Goal: Task Accomplishment & Management: Manage account settings

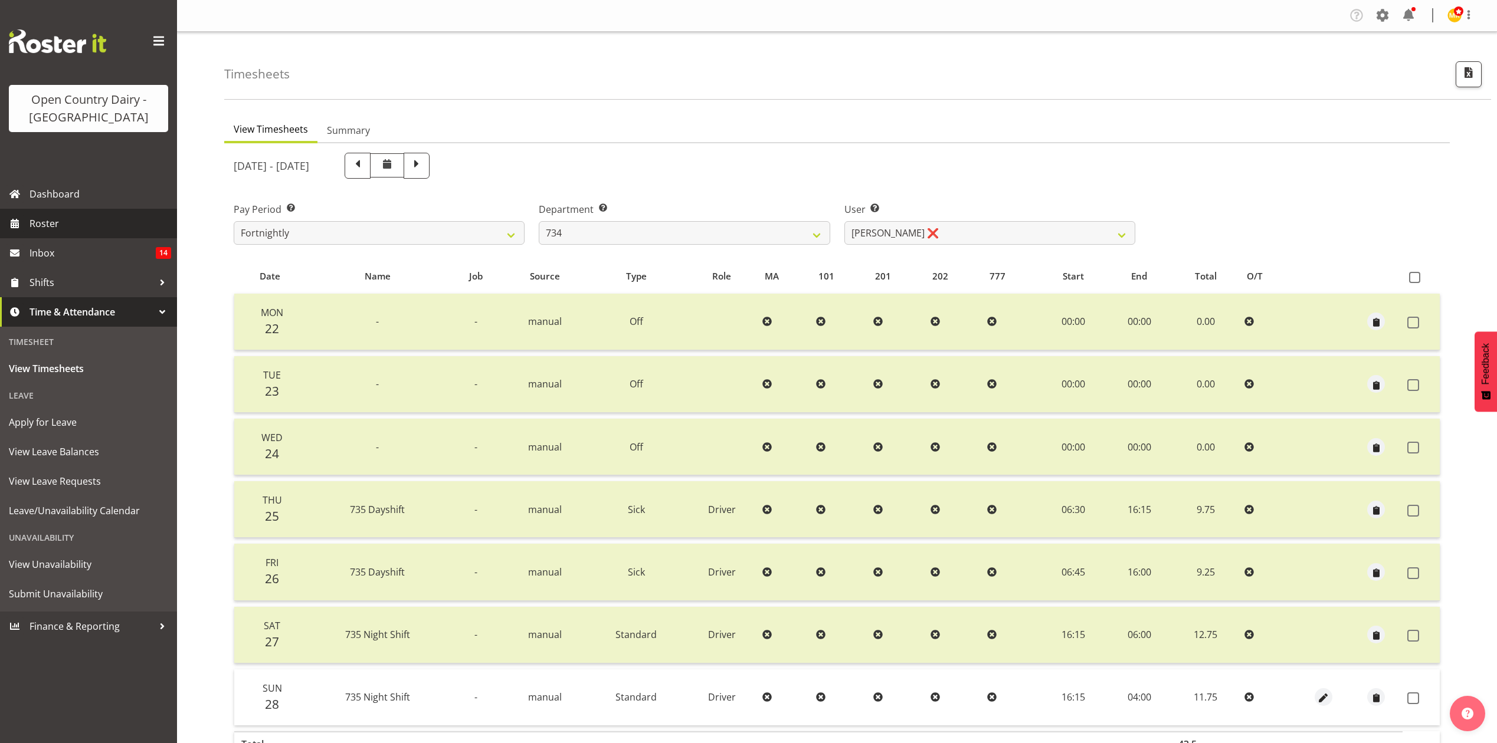
scroll to position [79, 0]
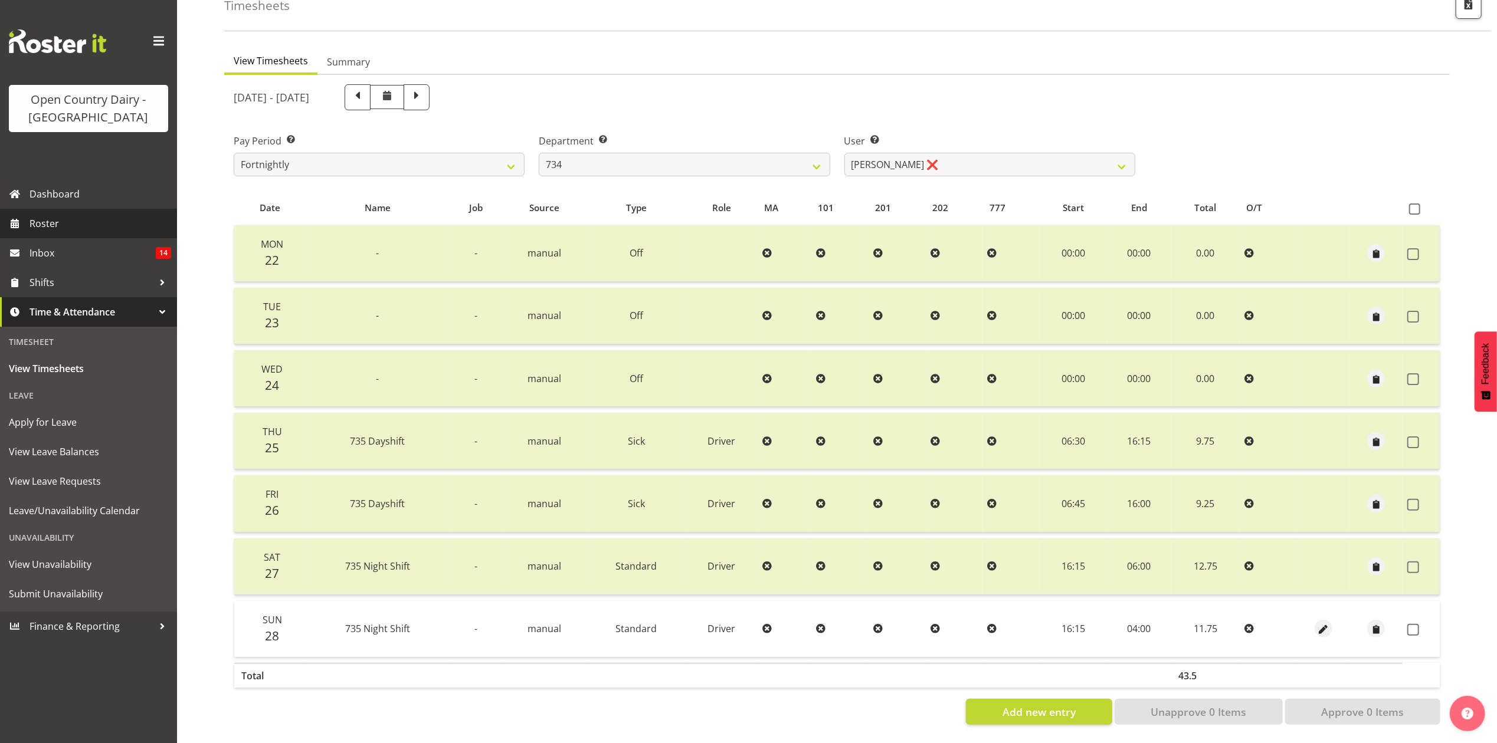
click at [69, 232] on link "Roster" at bounding box center [88, 224] width 177 height 30
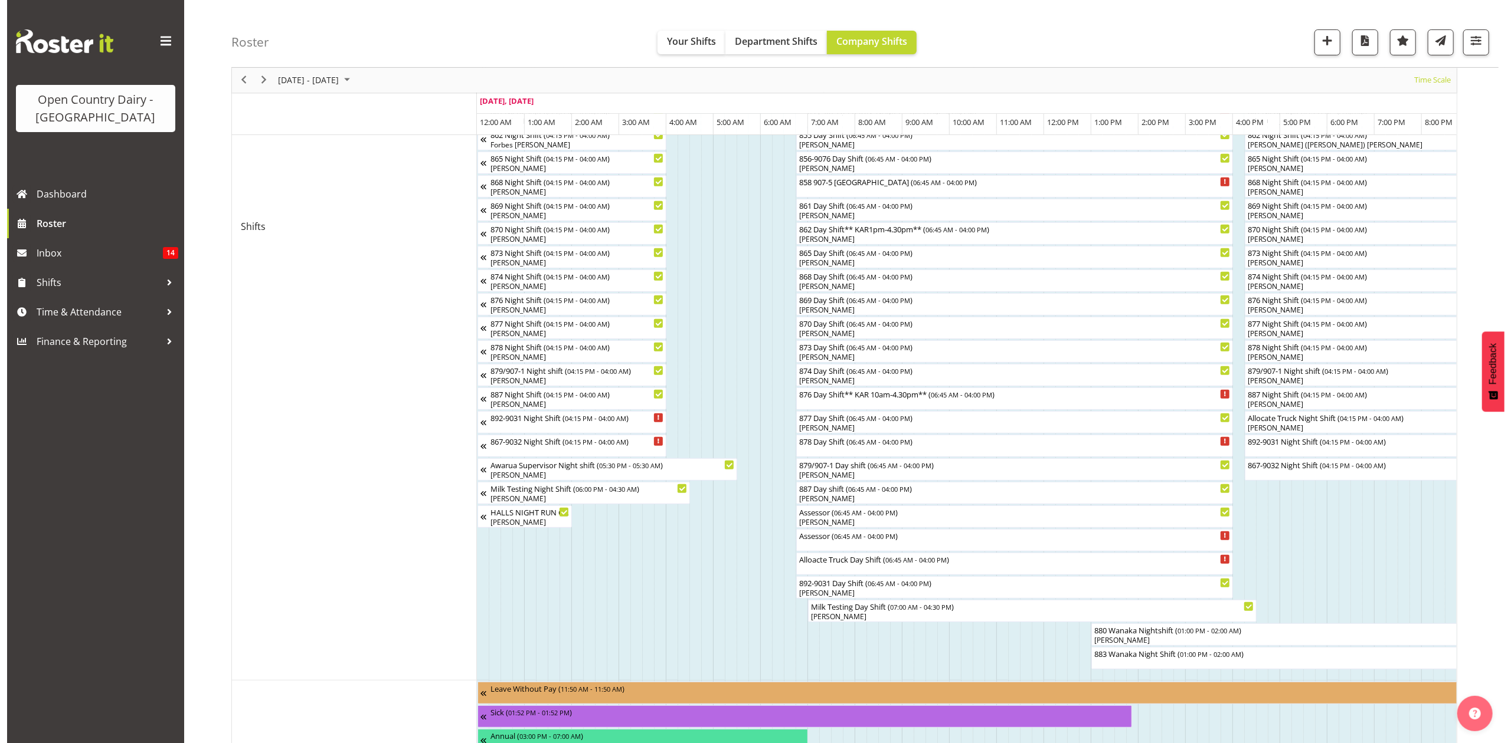
scroll to position [472, 0]
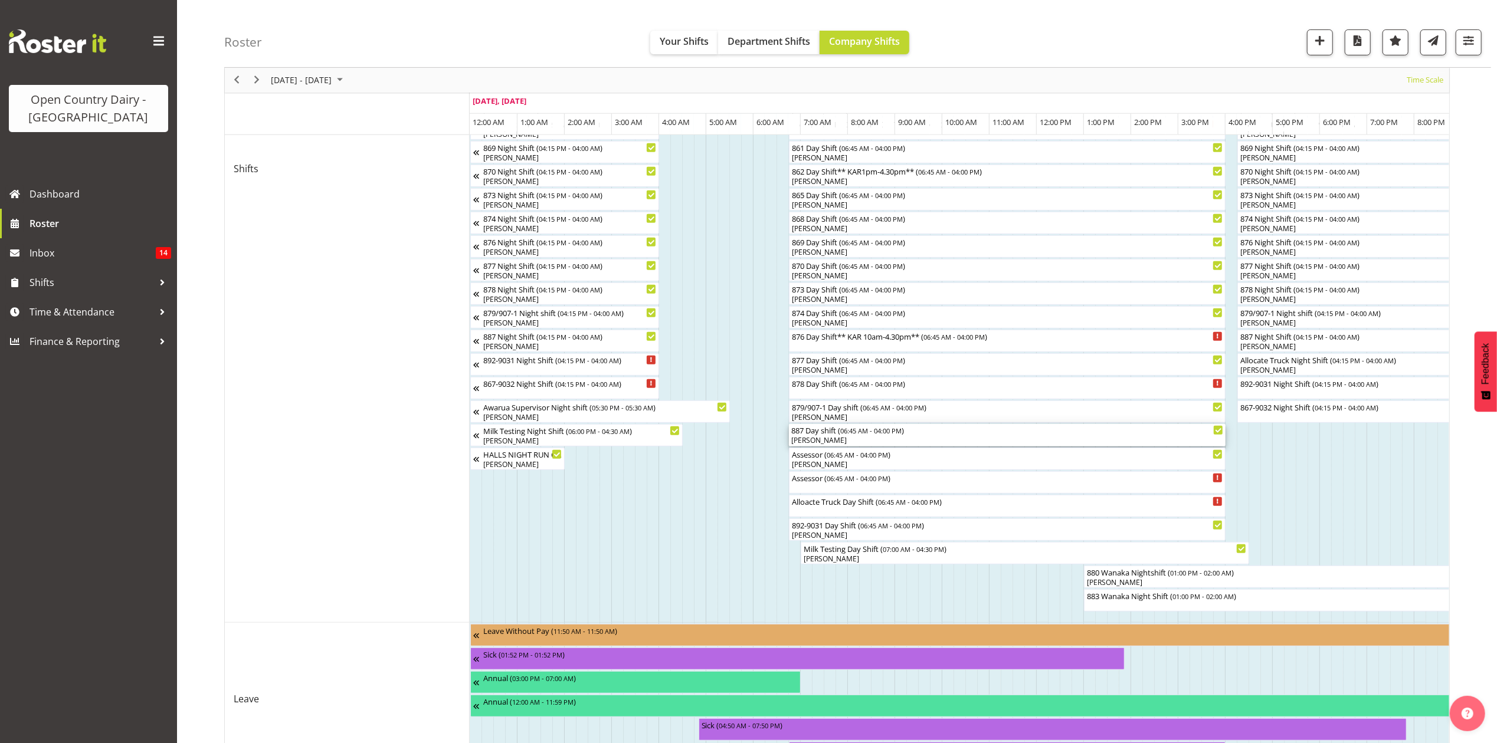
click at [852, 432] on span "06:45 AM - 04:00 PM" at bounding box center [870, 430] width 61 height 9
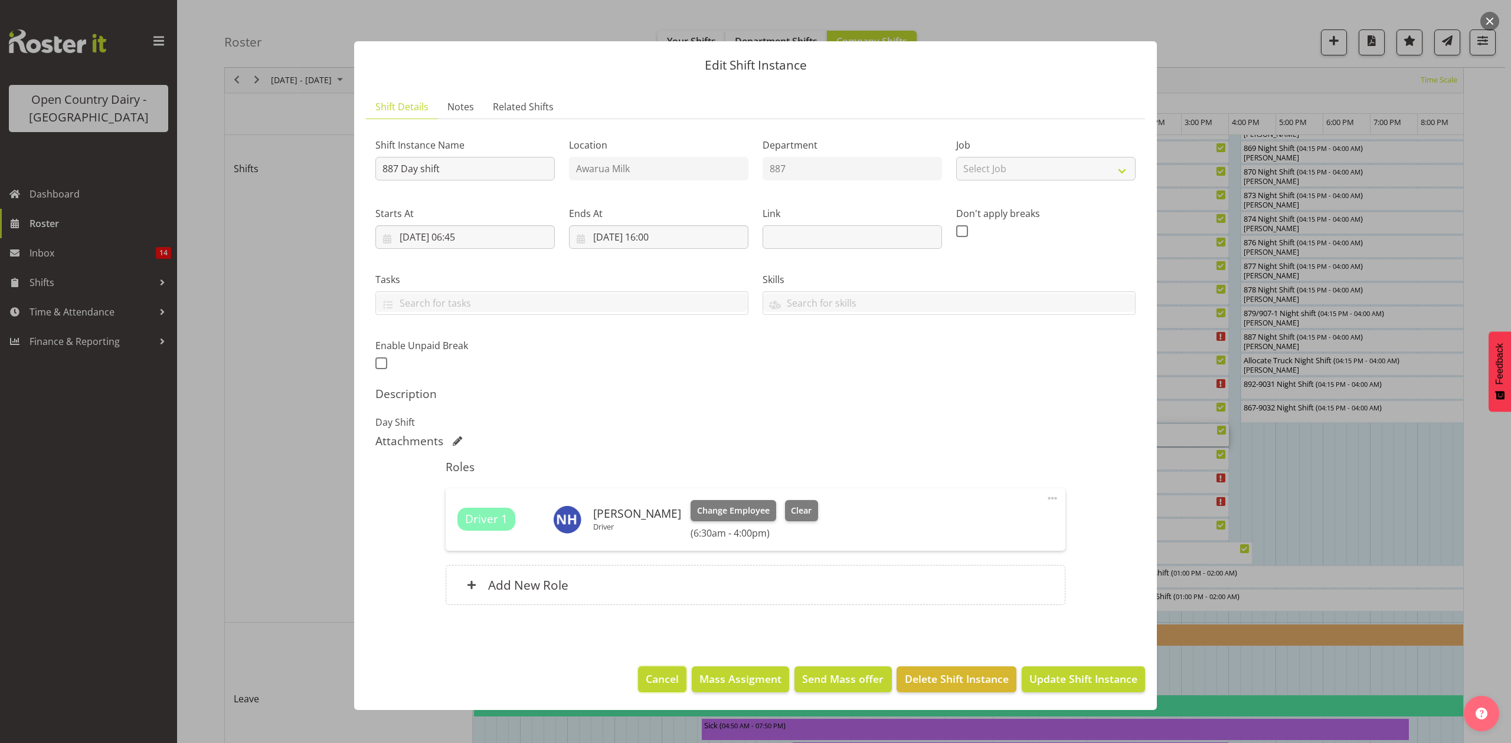
click at [661, 677] on span "Cancel" at bounding box center [662, 678] width 33 height 15
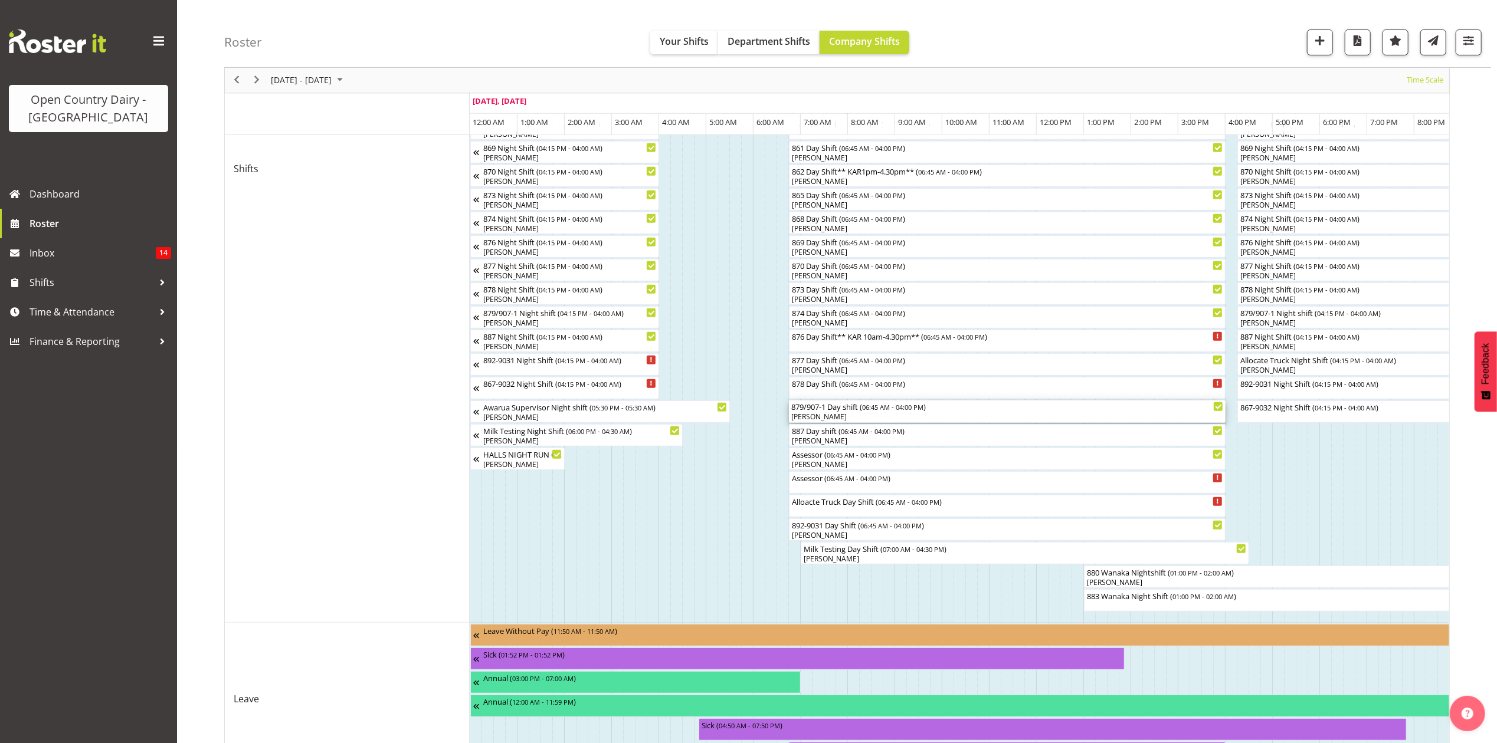
click at [838, 418] on div "[PERSON_NAME]" at bounding box center [1007, 417] width 432 height 11
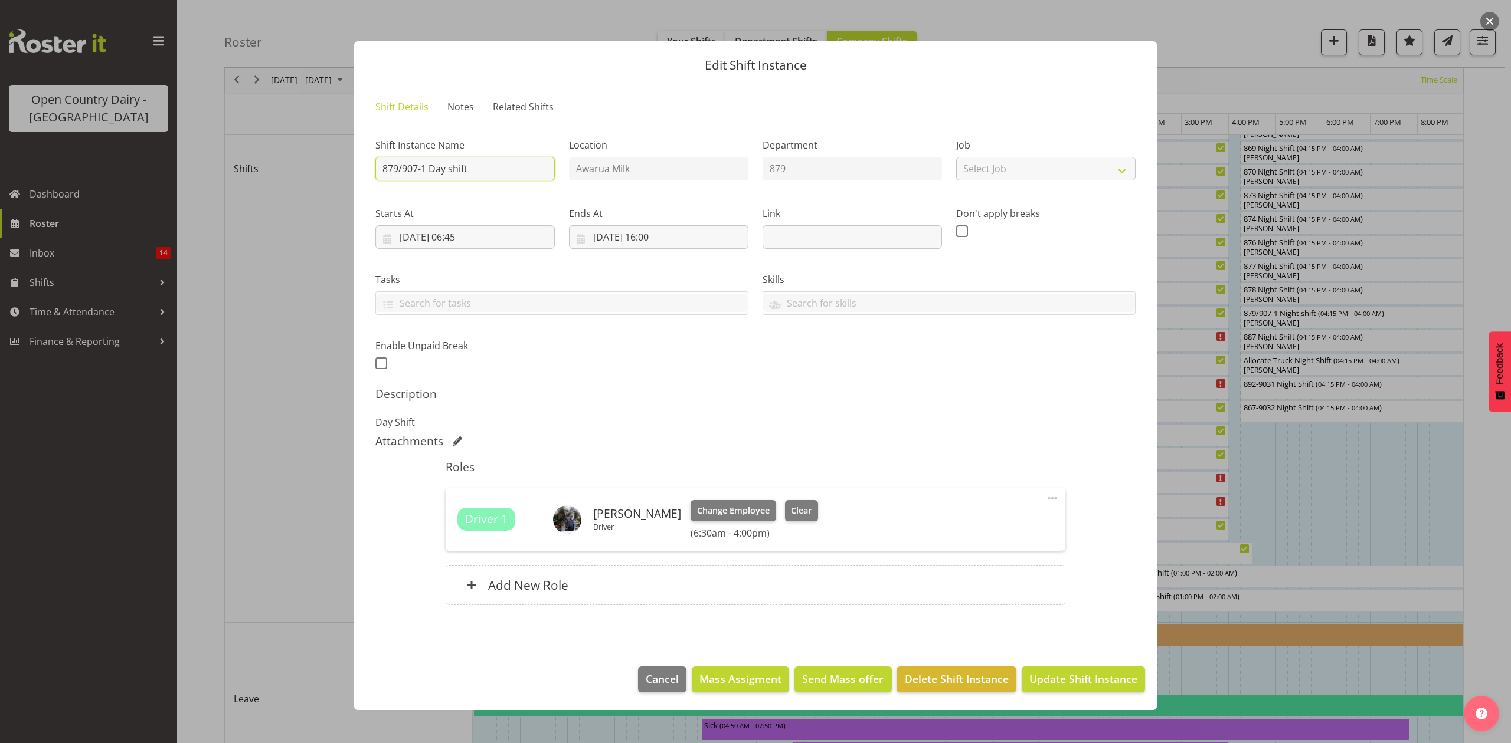
click at [509, 171] on input "879/907-1 Day shift" at bounding box center [464, 169] width 179 height 24
type input "879/907-1 Day shift Cream X MVM"
click at [476, 241] on input "29/09/2025, 06:45" at bounding box center [464, 237] width 179 height 24
click at [460, 486] on select "00 01 02 03 04 05 06 07 08 09 10 11 12 13 14 15 16 17 18 19 20 21 22 23" at bounding box center [465, 488] width 27 height 24
select select "5"
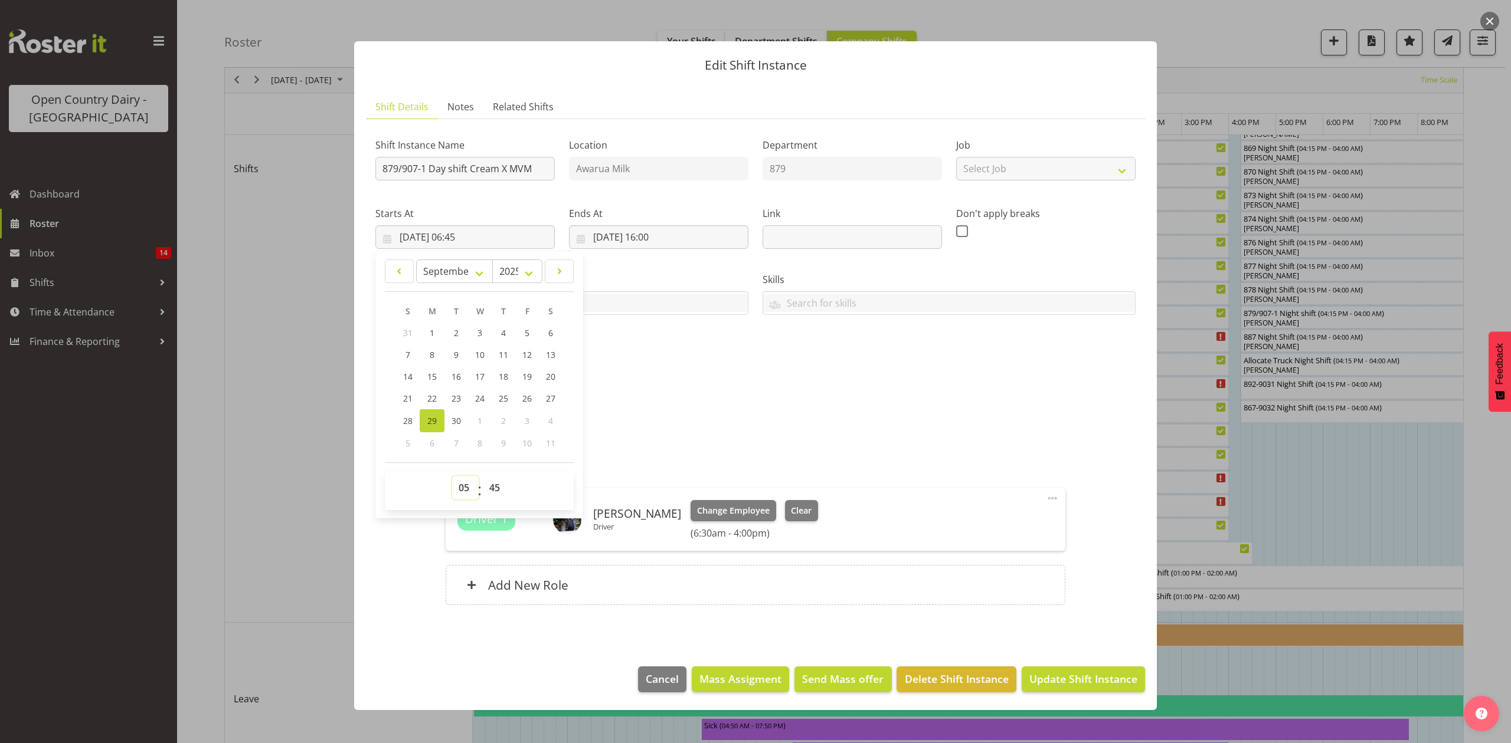
click at [452, 477] on select "00 01 02 03 04 05 06 07 08 09 10 11 12 13 14 15 16 17 18 19 20 21 22 23" at bounding box center [465, 488] width 27 height 24
type input "29/09/2025, 05:45"
drag, startPoint x: 500, startPoint y: 486, endPoint x: 500, endPoint y: 477, distance: 8.9
click at [500, 486] on select "00 01 02 03 04 05 06 07 08 09 10 11 12 13 14 15 16 17 18 19 20 21 22 23 24 25 2…" at bounding box center [496, 488] width 27 height 24
select select "0"
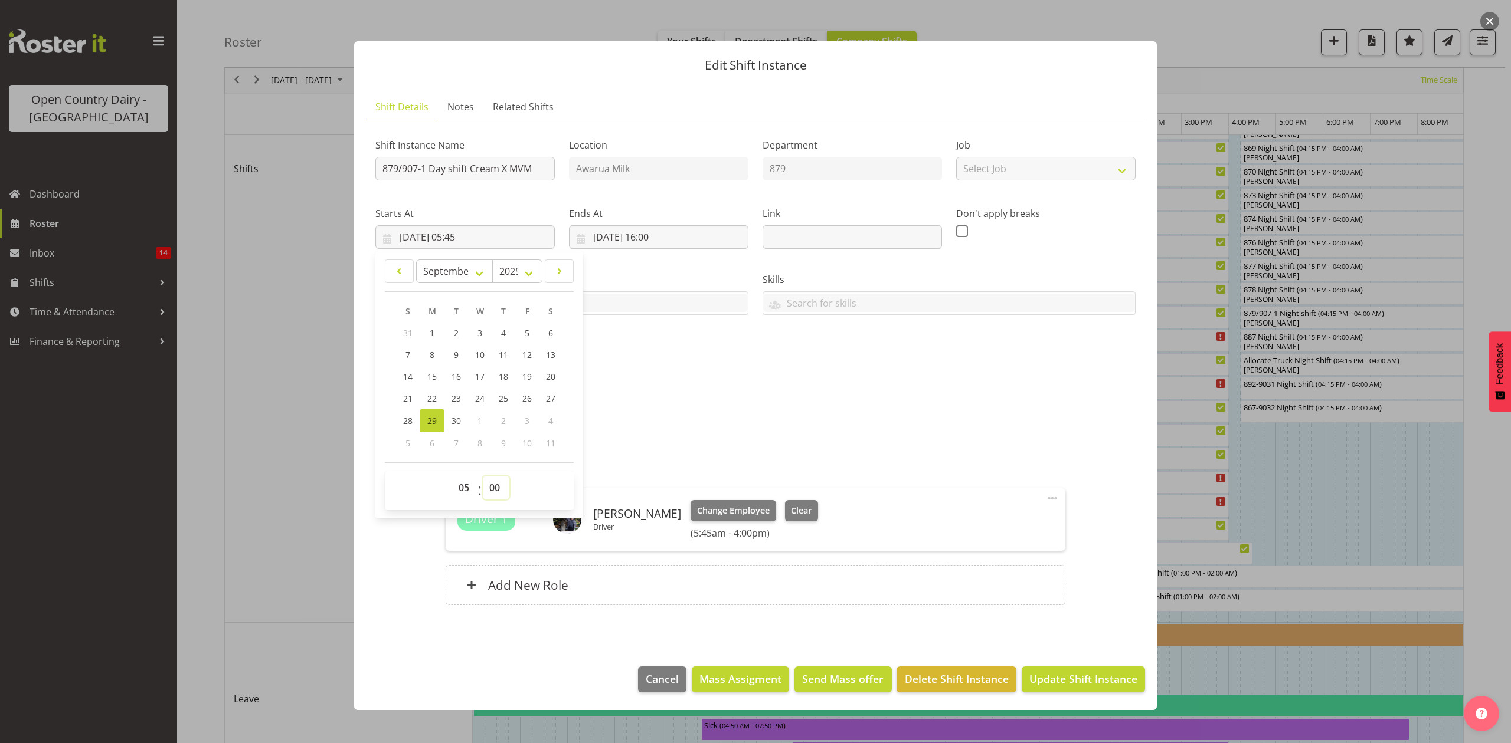
click at [483, 477] on select "00 01 02 03 04 05 06 07 08 09 10 11 12 13 14 15 16 17 18 19 20 21 22 23 24 25 2…" at bounding box center [496, 488] width 27 height 24
type input "29/09/2025, 05:00"
click at [762, 406] on div "Description Day Shift" at bounding box center [755, 408] width 760 height 42
click at [1054, 680] on span "Update Shift Instance" at bounding box center [1083, 678] width 108 height 15
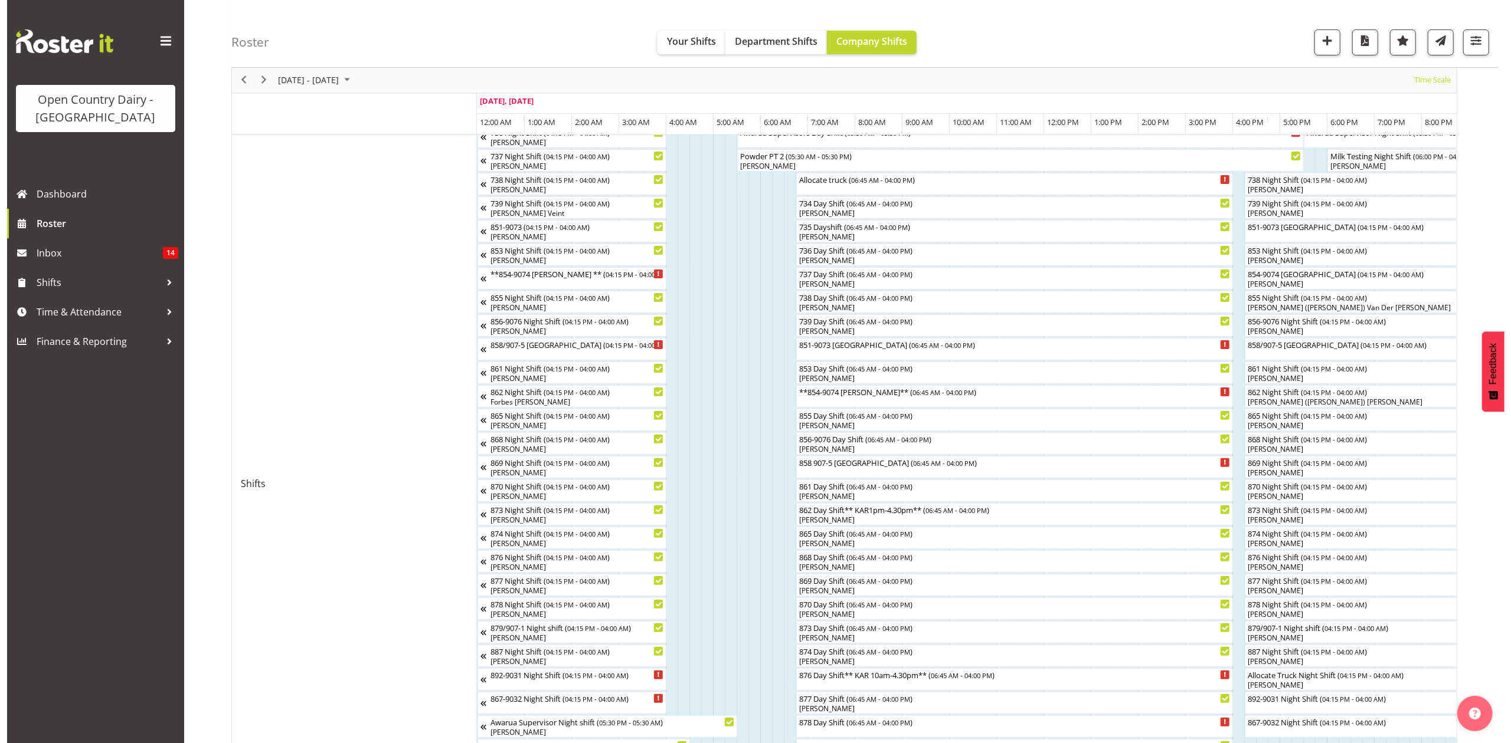
scroll to position [0, 0]
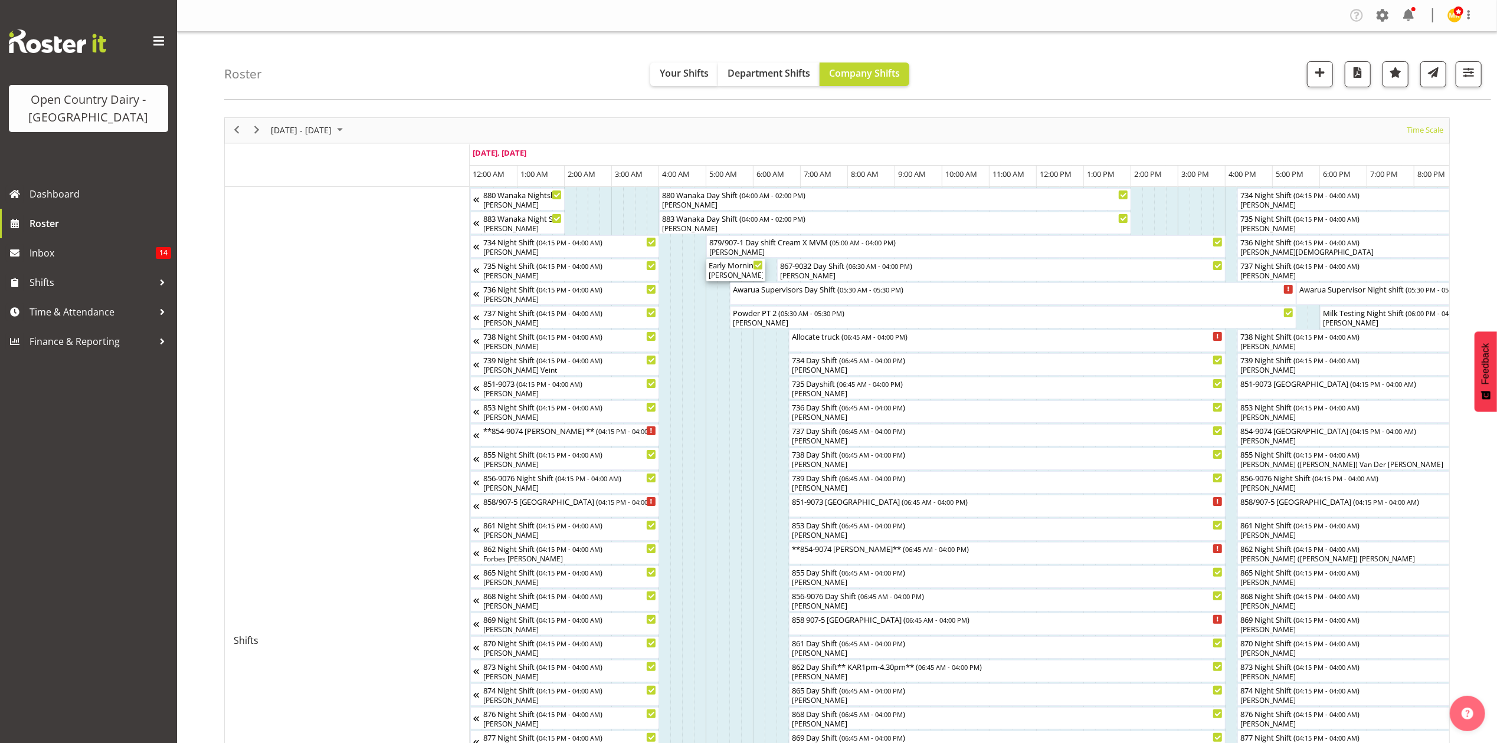
click at [752, 267] on div "Early Morning CIP ( 05:00 AM - 06:15 AM ) Cassidy Williams, Ricky Popham" at bounding box center [735, 270] width 59 height 22
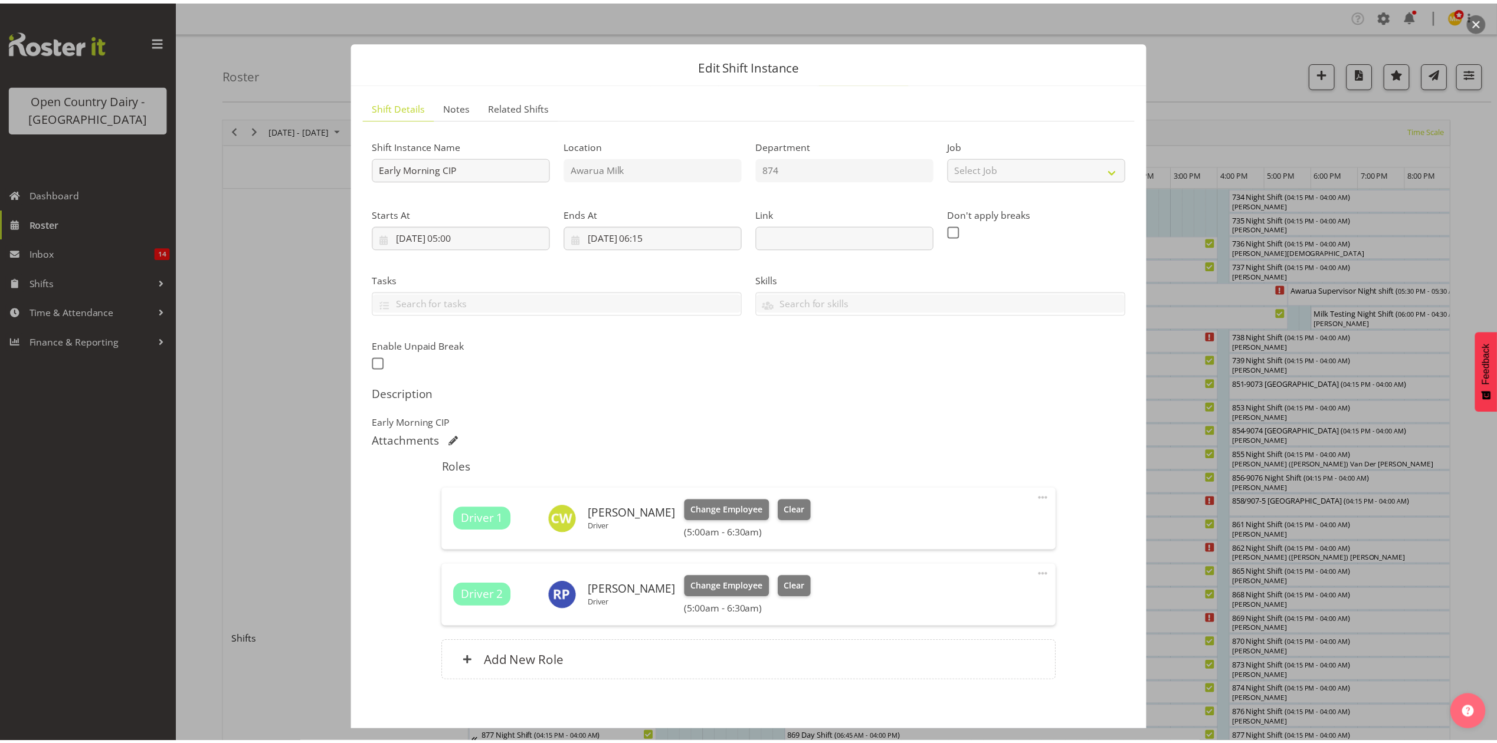
scroll to position [57, 0]
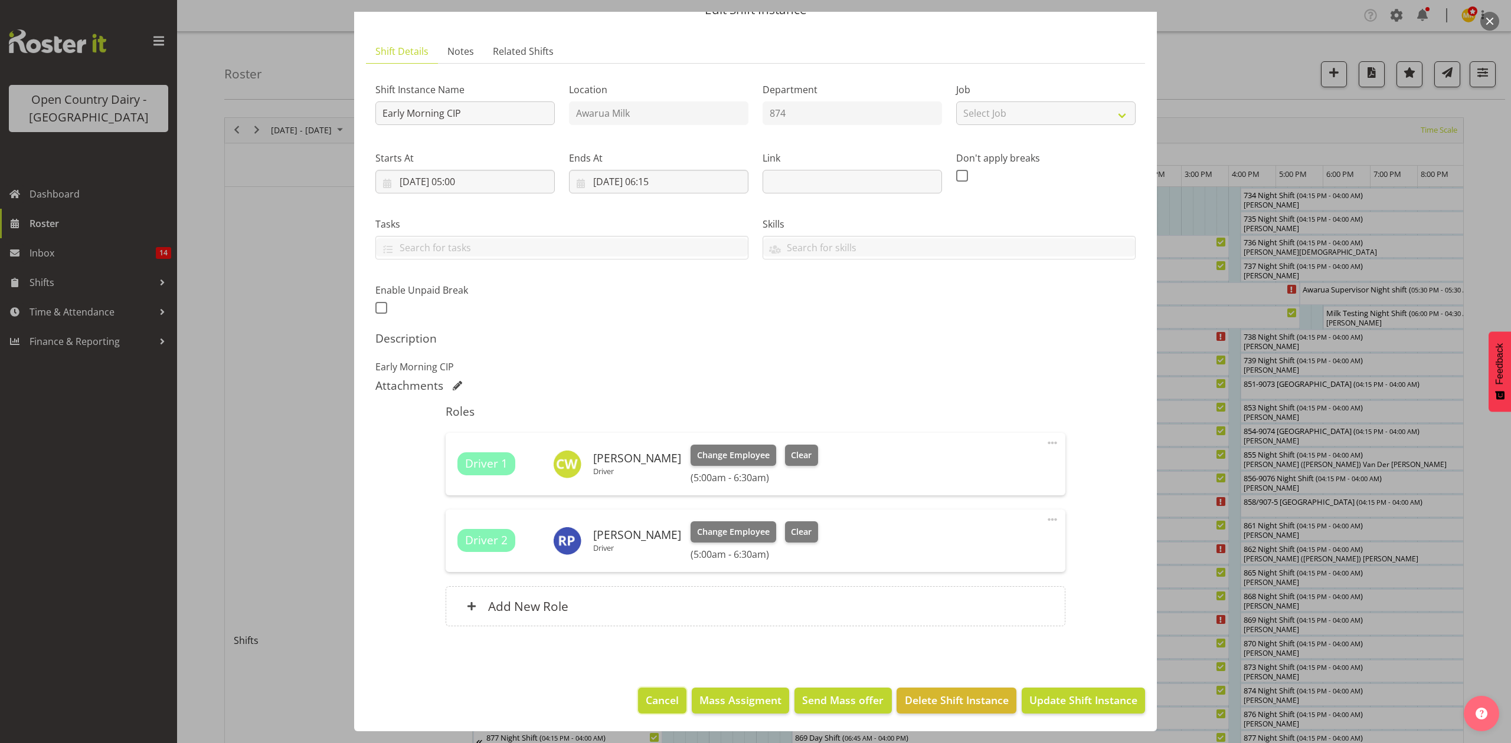
click at [654, 695] on span "Cancel" at bounding box center [662, 700] width 33 height 15
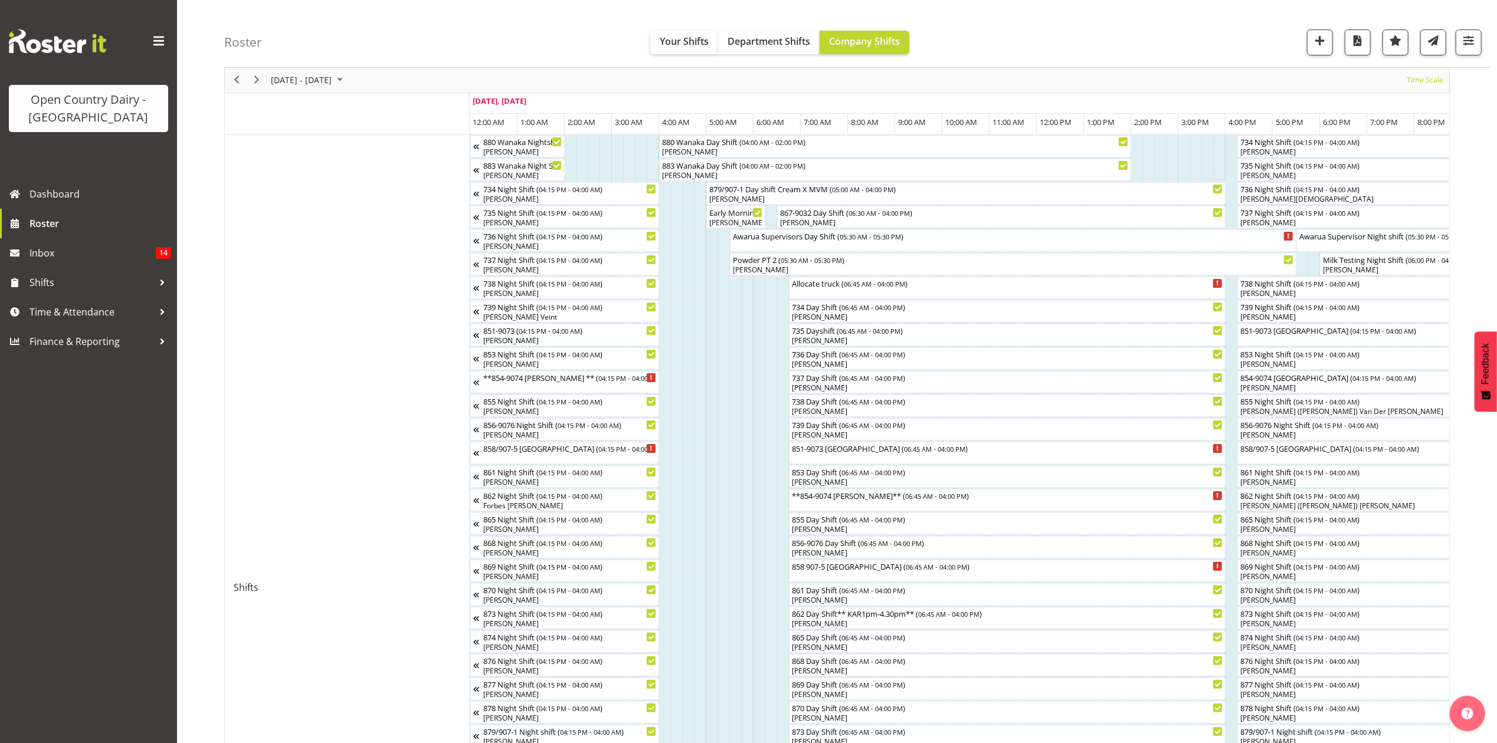
scroll to position [78, 0]
